Goal: Task Accomplishment & Management: Use online tool/utility

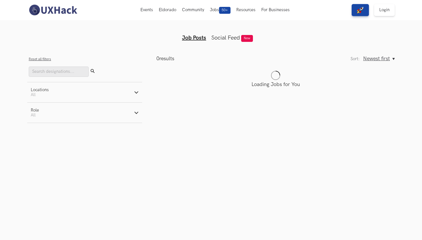
click at [40, 59] on button "Reset all filters" at bounding box center [40, 59] width 22 height 4
click at [312, 36] on ul "Job Posts Social Feed New" at bounding box center [211, 33] width 220 height 16
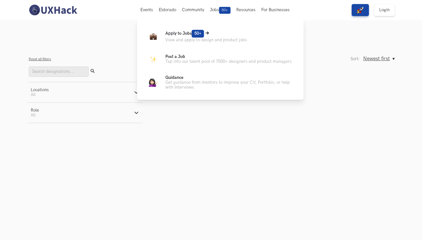
click at [174, 36] on p "Apply to Jobs 50+" at bounding box center [206, 34] width 82 height 8
